Goal: Find specific page/section

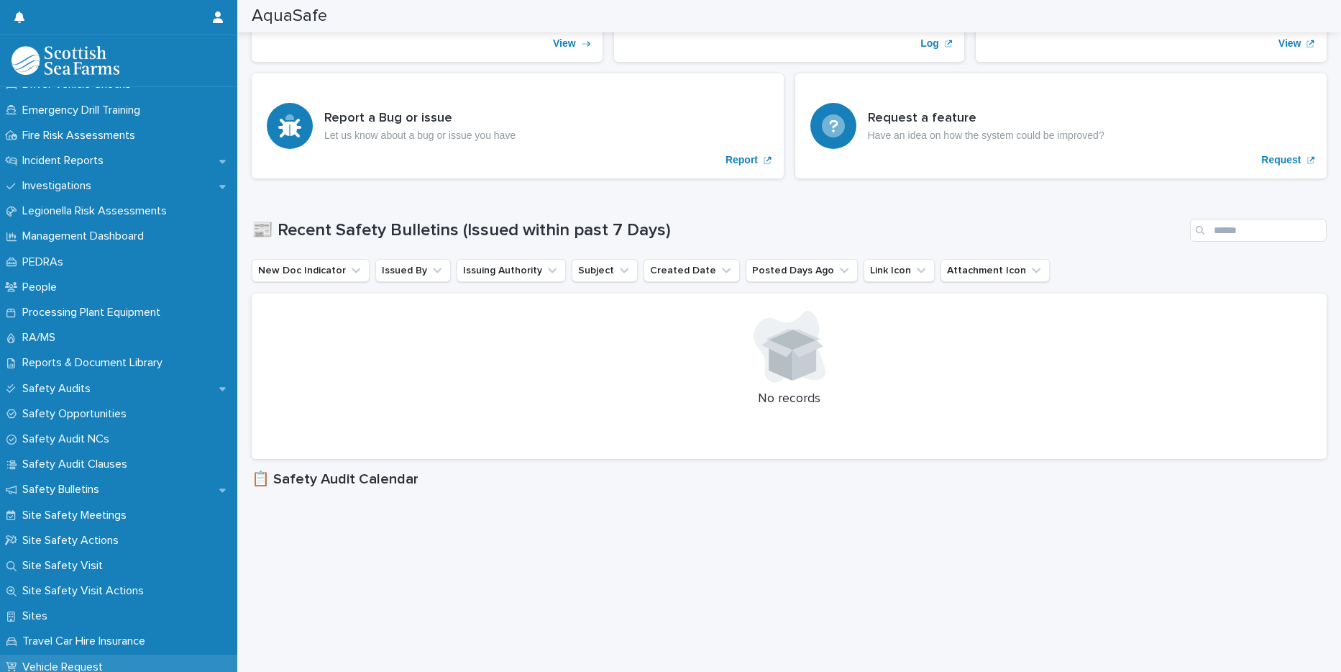
scroll to position [489, 0]
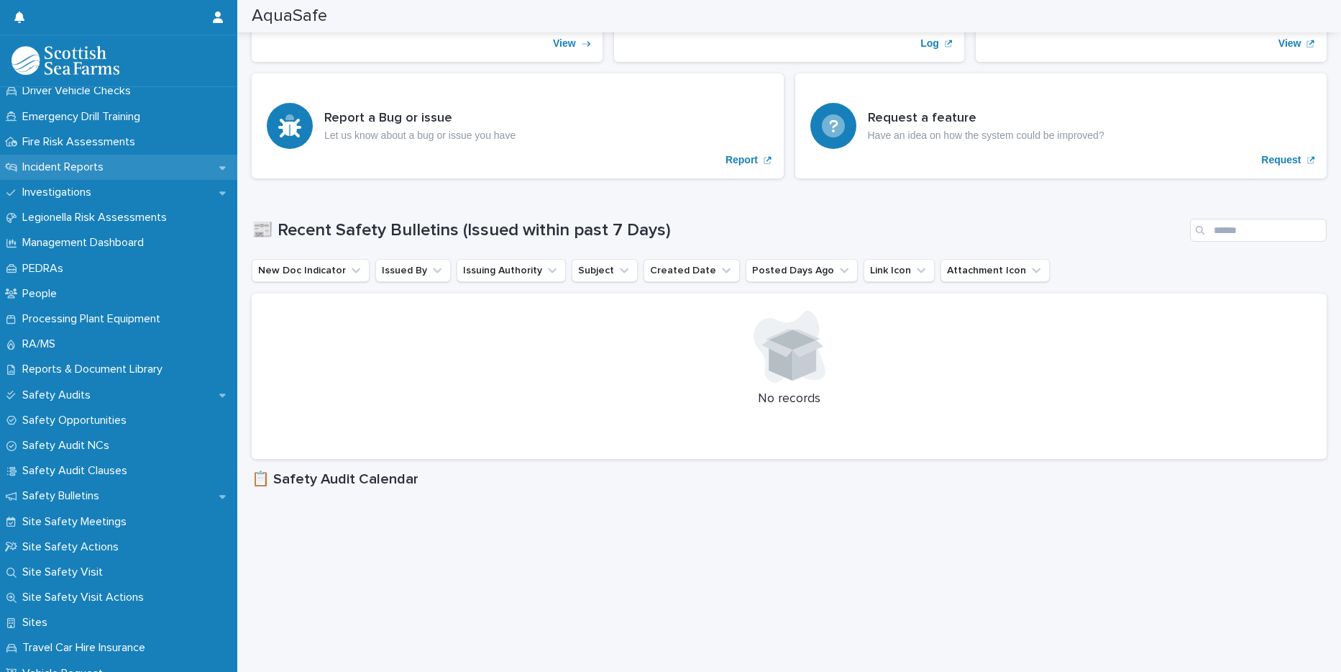
click at [81, 167] on p "Incident Reports" at bounding box center [66, 167] width 99 height 14
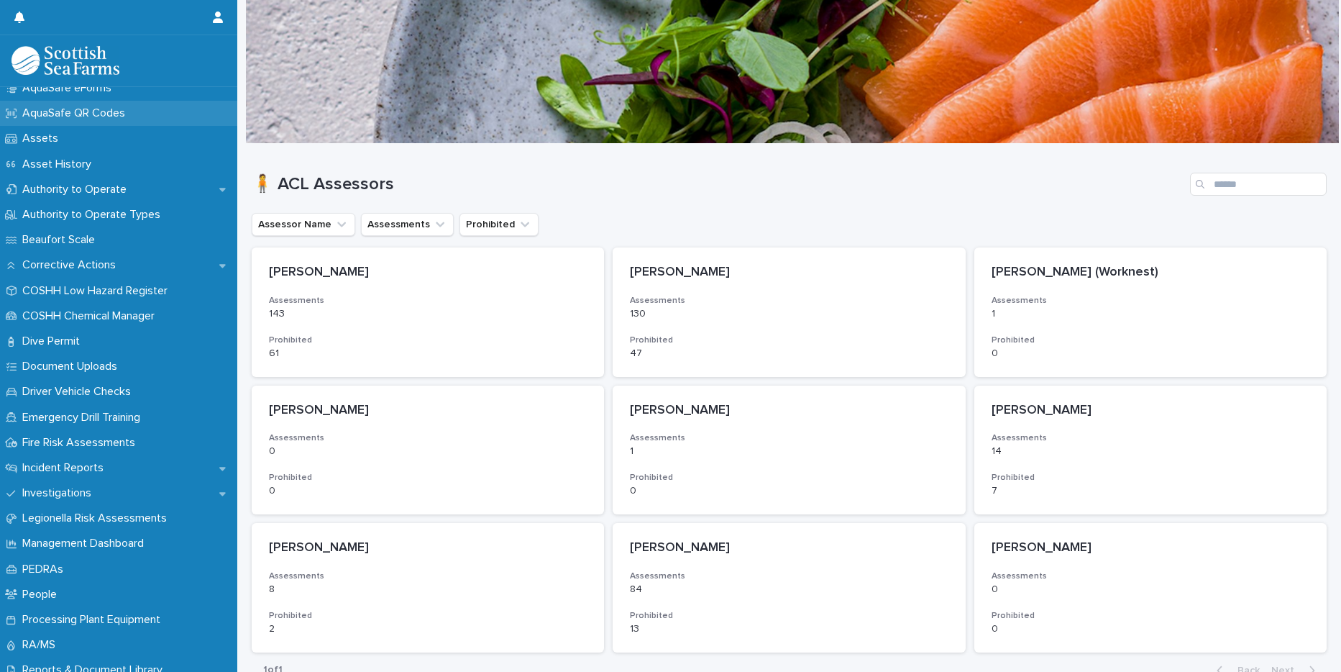
scroll to position [189, 0]
click at [43, 467] on p "Incident Reports" at bounding box center [66, 467] width 99 height 14
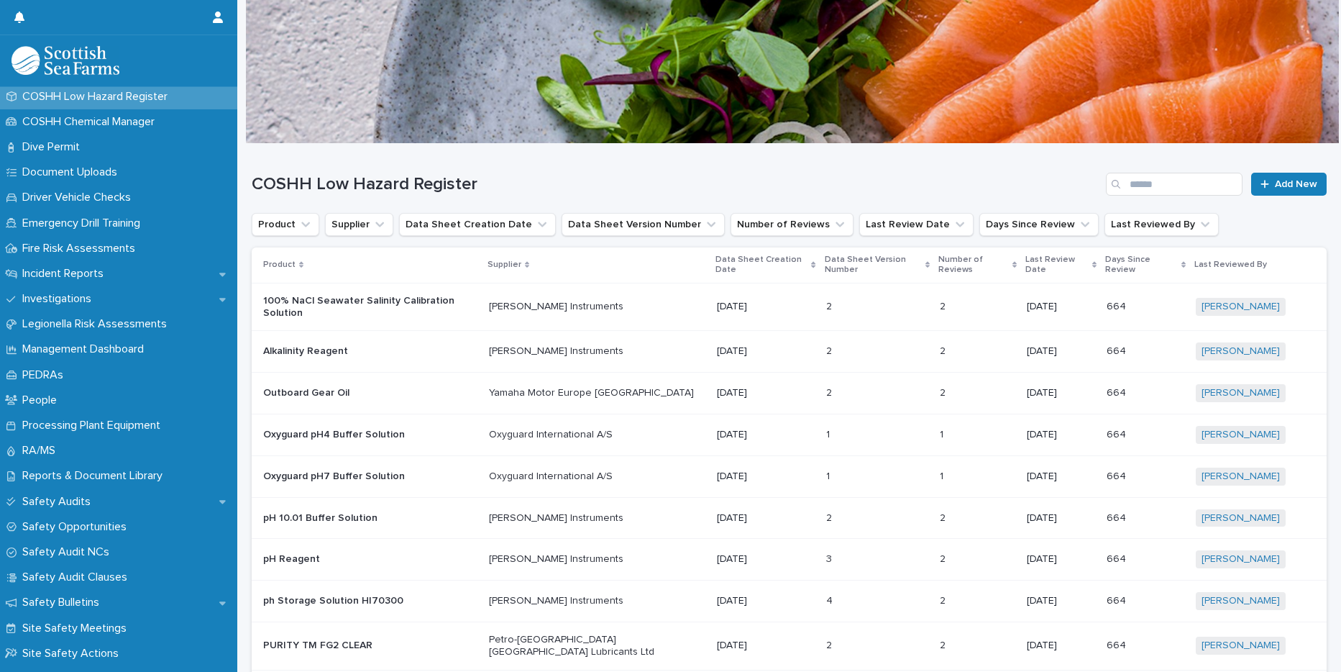
scroll to position [383, 0]
click at [61, 275] on p "Incident Reports" at bounding box center [66, 273] width 99 height 14
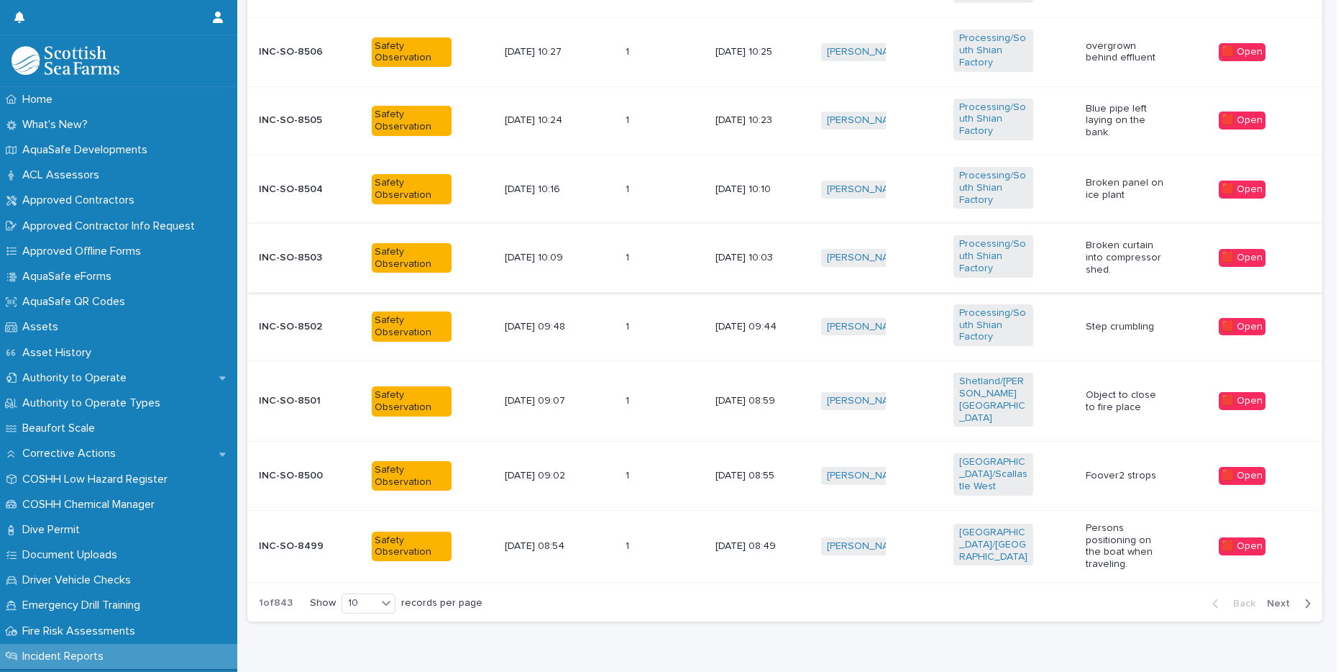
scroll to position [716, 0]
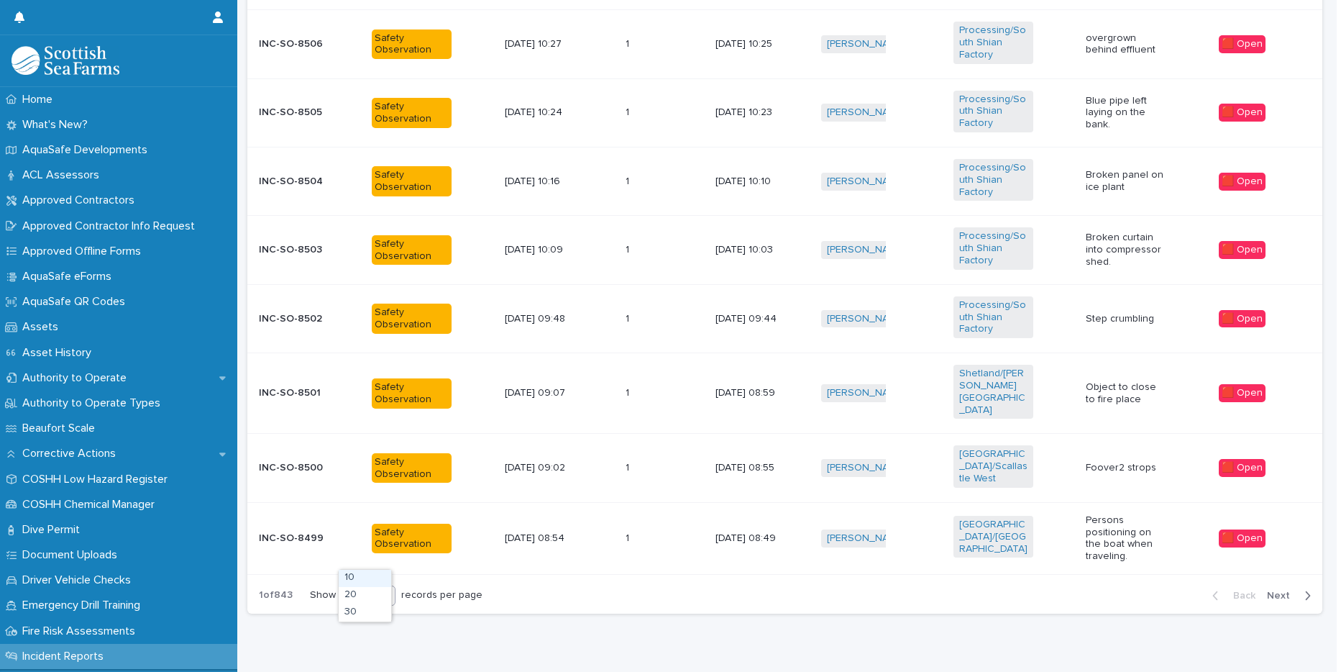
click at [379, 587] on icon at bounding box center [386, 594] width 14 height 14
click at [365, 613] on div "30" at bounding box center [365, 612] width 52 height 17
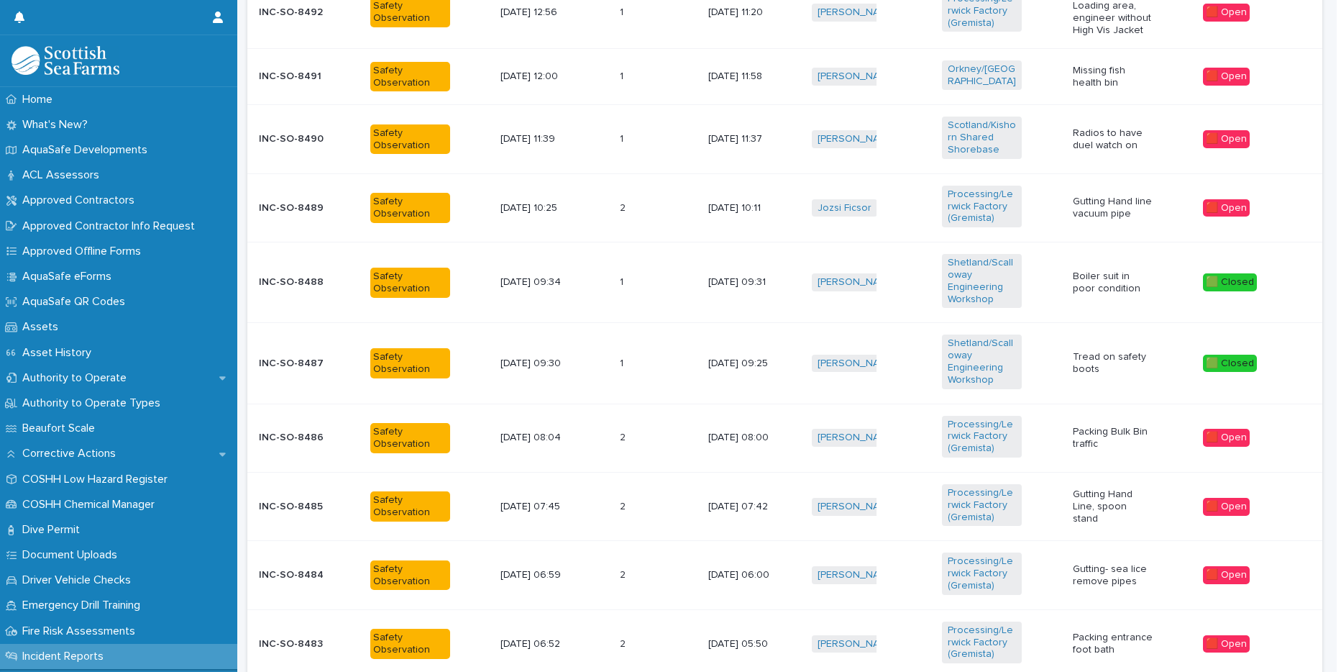
scroll to position [1769, 0]
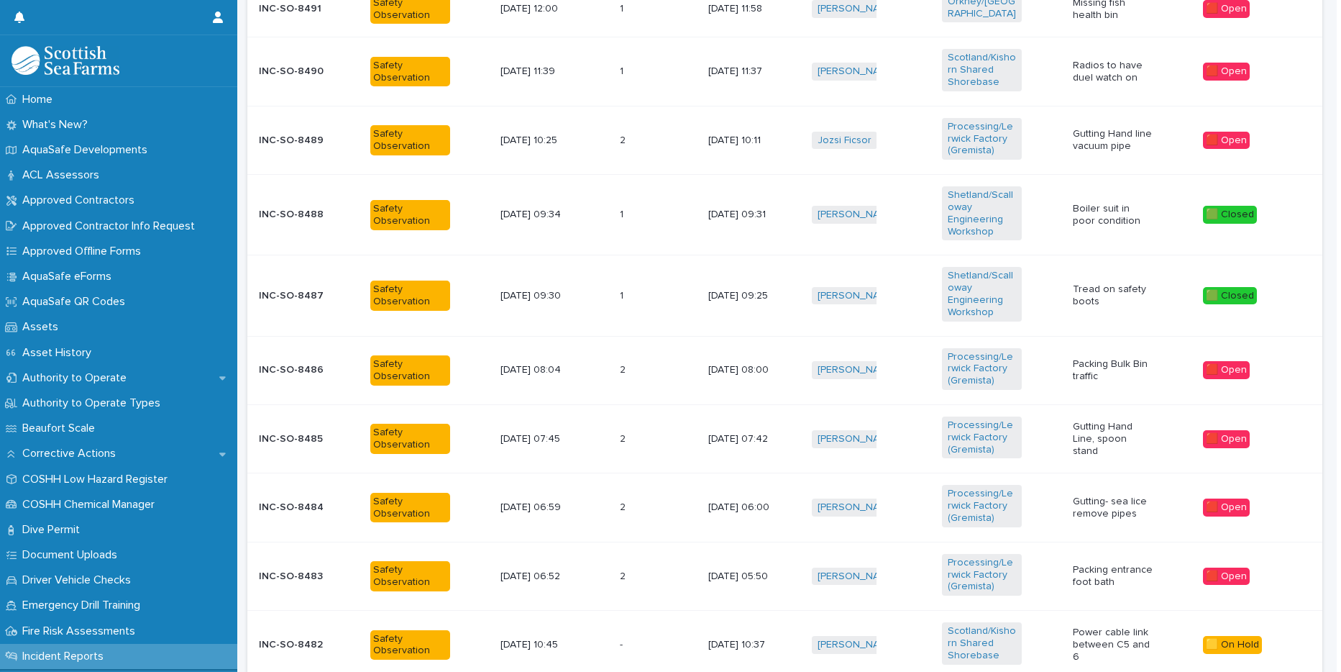
click at [291, 290] on p "INC-SO-8487" at bounding box center [299, 296] width 80 height 12
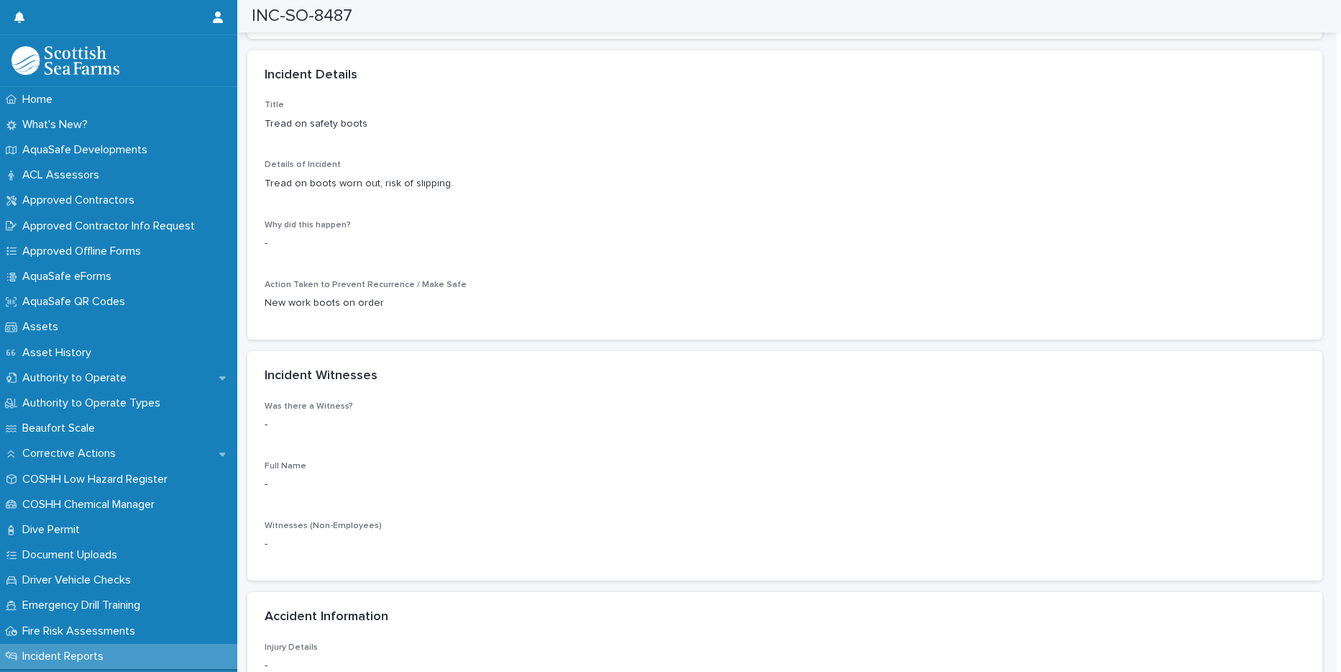
scroll to position [1135, 0]
